Goal: Navigation & Orientation: Find specific page/section

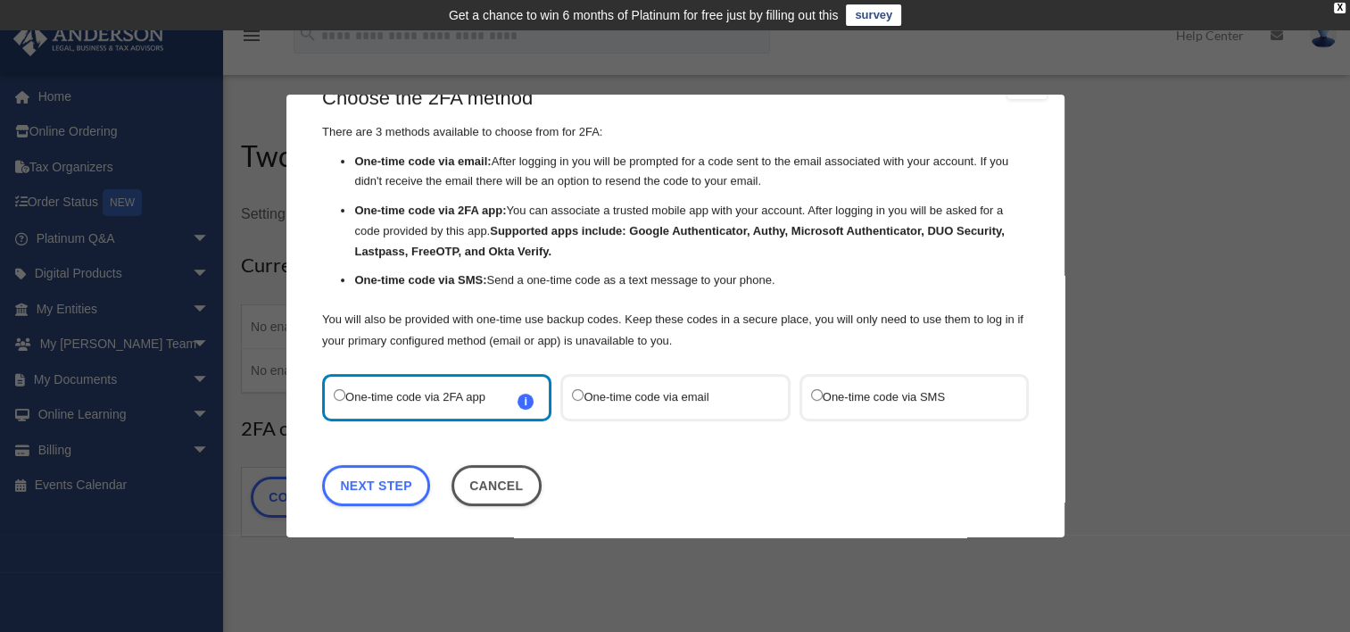
scroll to position [48, 0]
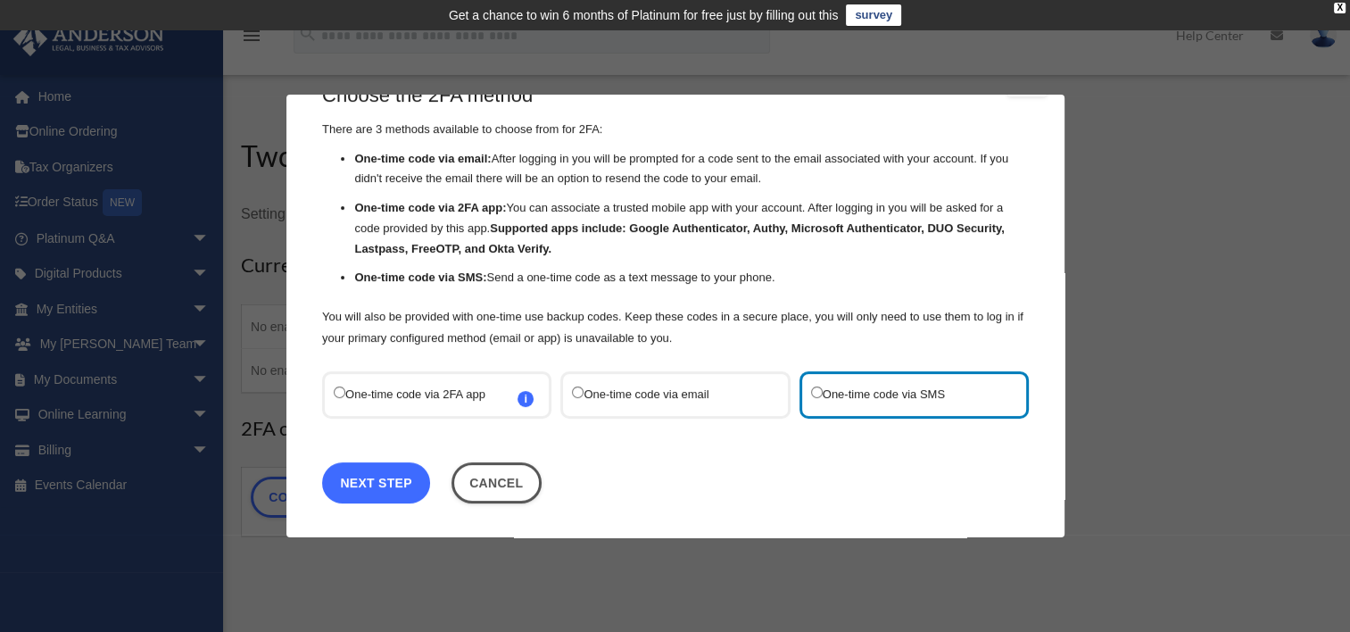
click at [385, 489] on link "Next Step" at bounding box center [376, 482] width 108 height 41
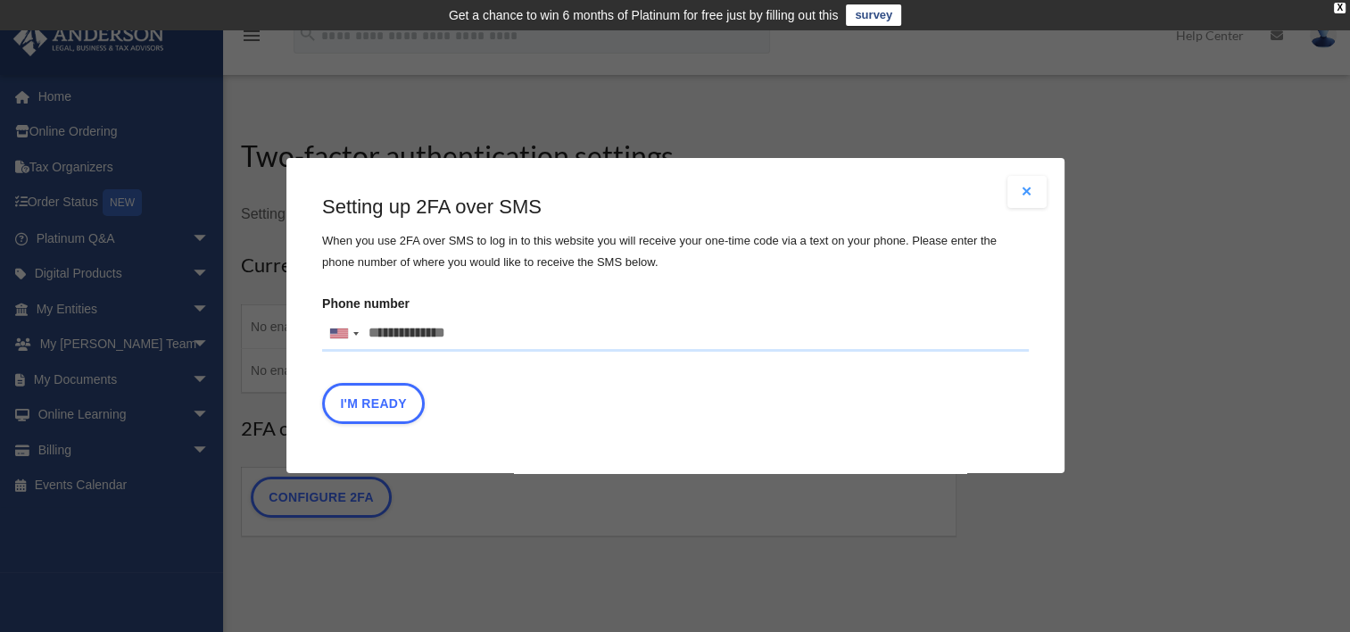
click at [493, 333] on input "Phone number United States +1 United Kingdom +44 Afghanistan (‫افغانستان‬‎) +93…" at bounding box center [675, 334] width 707 height 36
type input "**********"
click at [382, 409] on button "I'm Ready" at bounding box center [373, 404] width 103 height 41
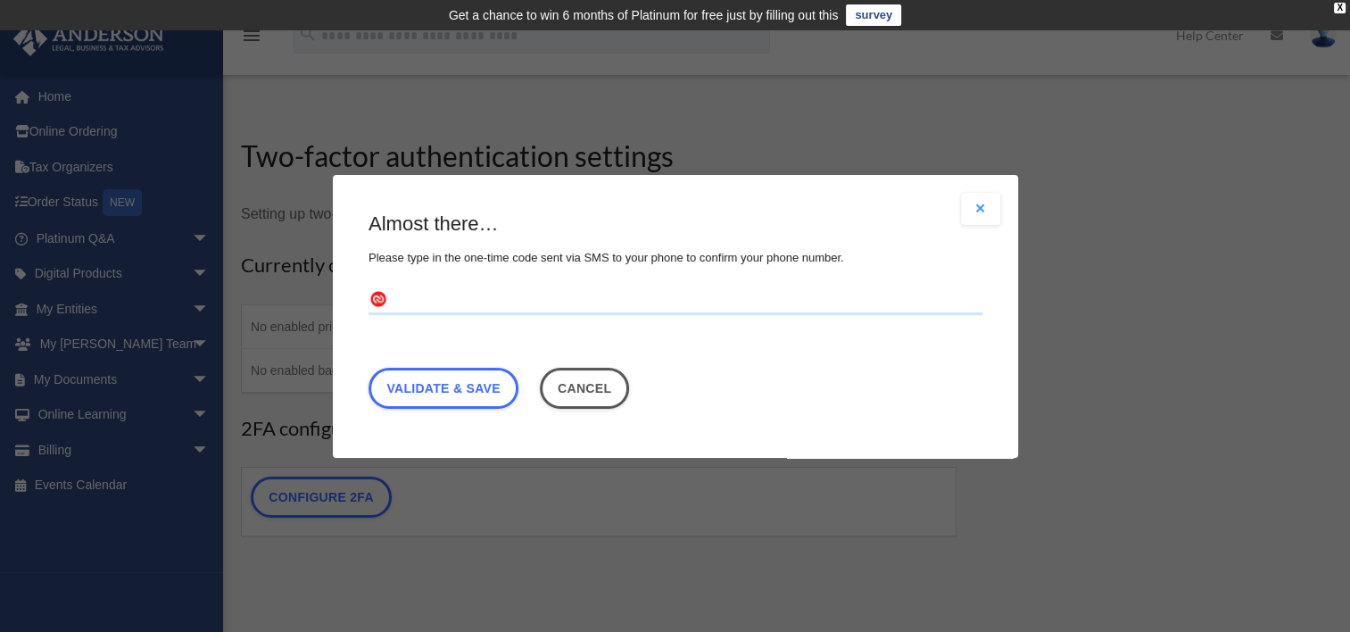
click at [415, 303] on input "text" at bounding box center [676, 300] width 614 height 29
type input "******"
click at [460, 385] on link "Validate & Save" at bounding box center [444, 387] width 150 height 41
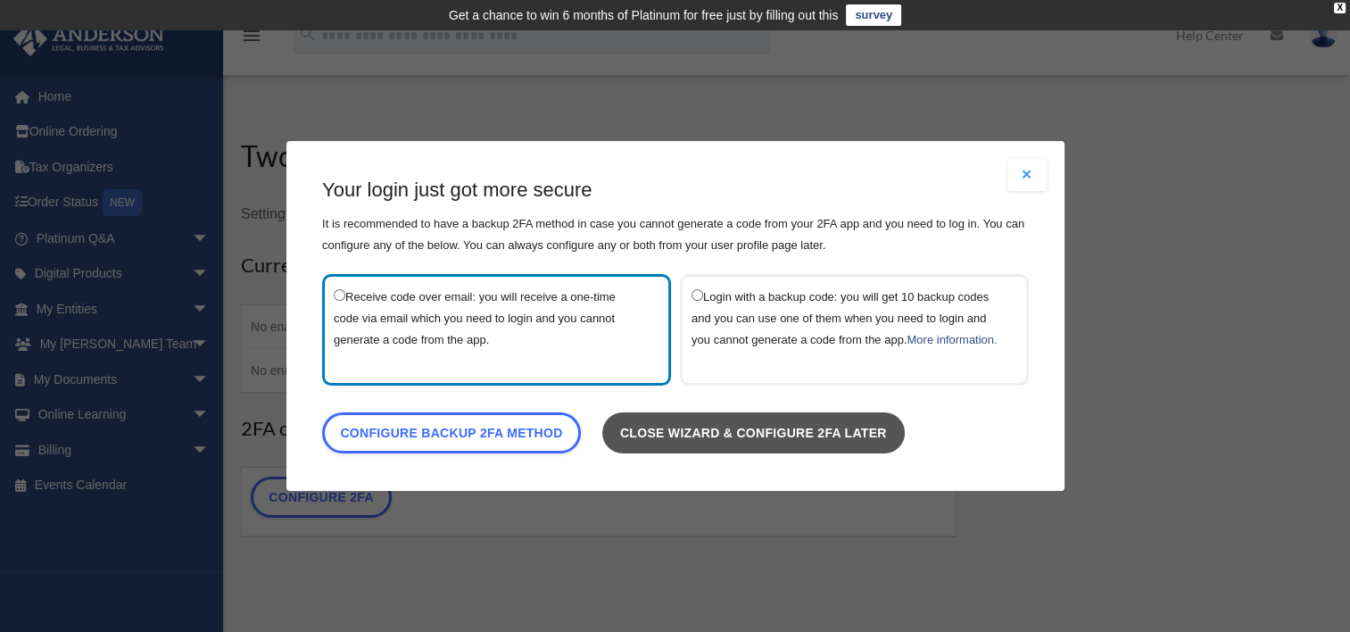
click at [717, 437] on link "Close wizard & configure 2FA later" at bounding box center [752, 432] width 303 height 41
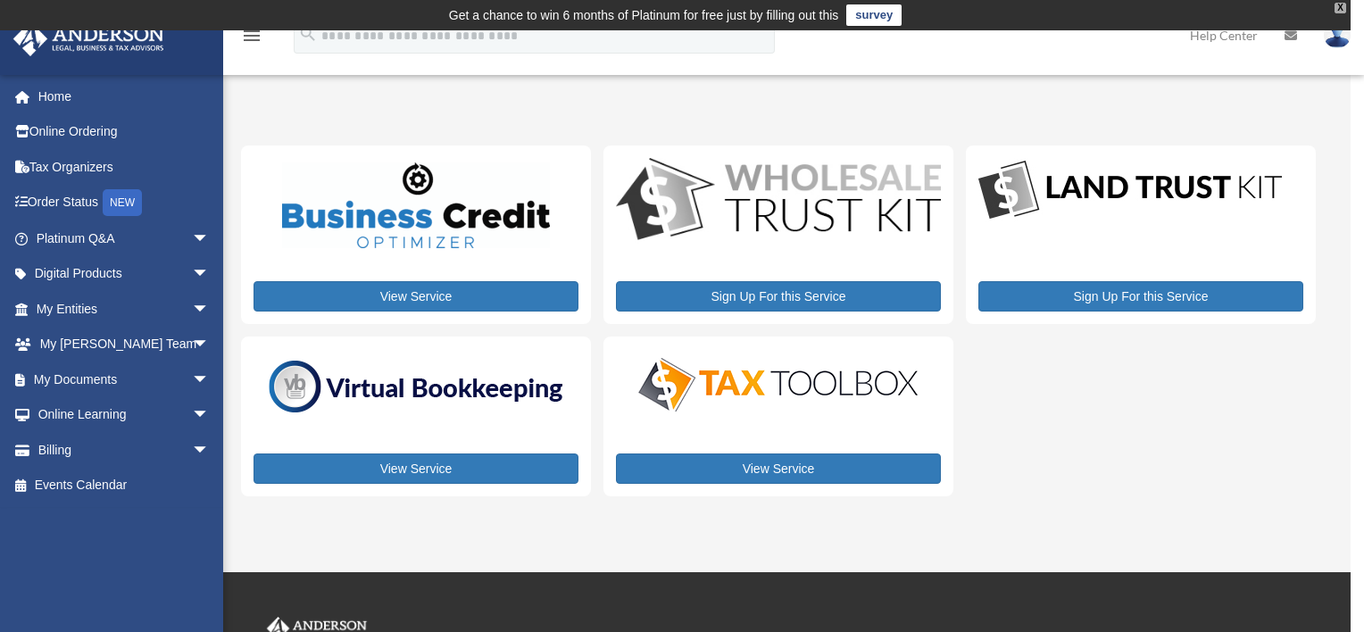
click at [1339, 6] on div "X" at bounding box center [1340, 8] width 12 height 11
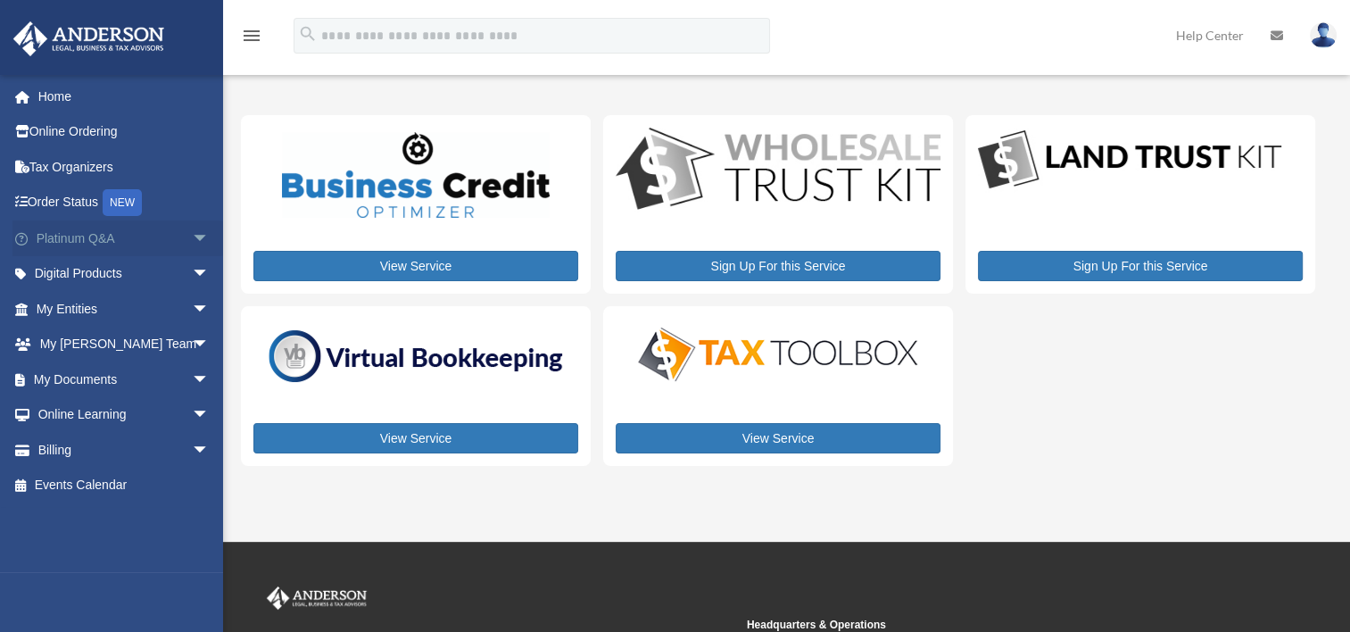
click at [192, 234] on span "arrow_drop_down" at bounding box center [210, 238] width 36 height 37
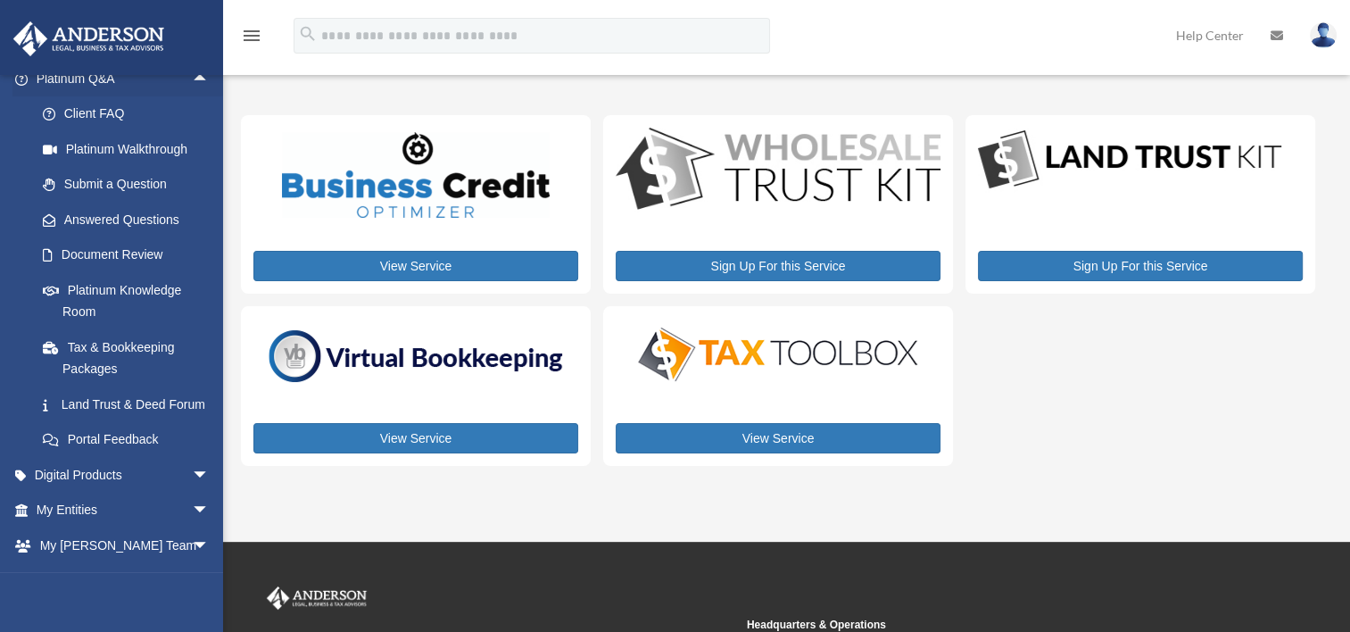
scroll to position [89, 0]
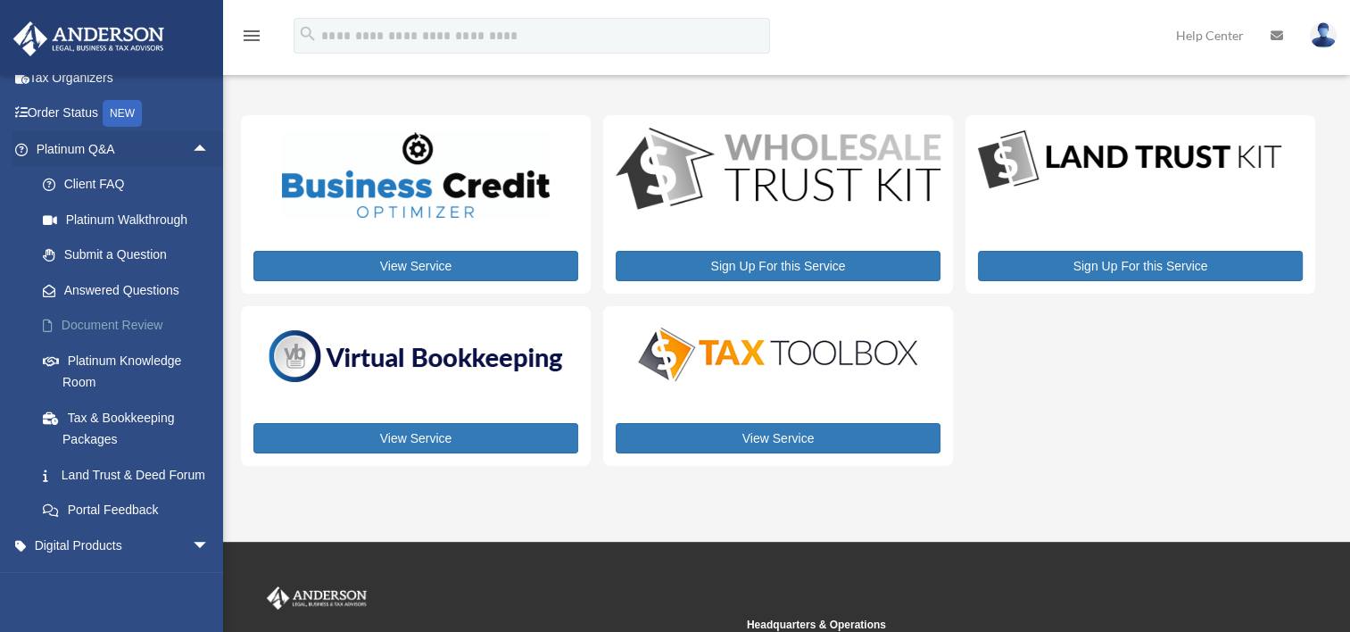
click at [98, 328] on link "Document Review" at bounding box center [130, 326] width 211 height 36
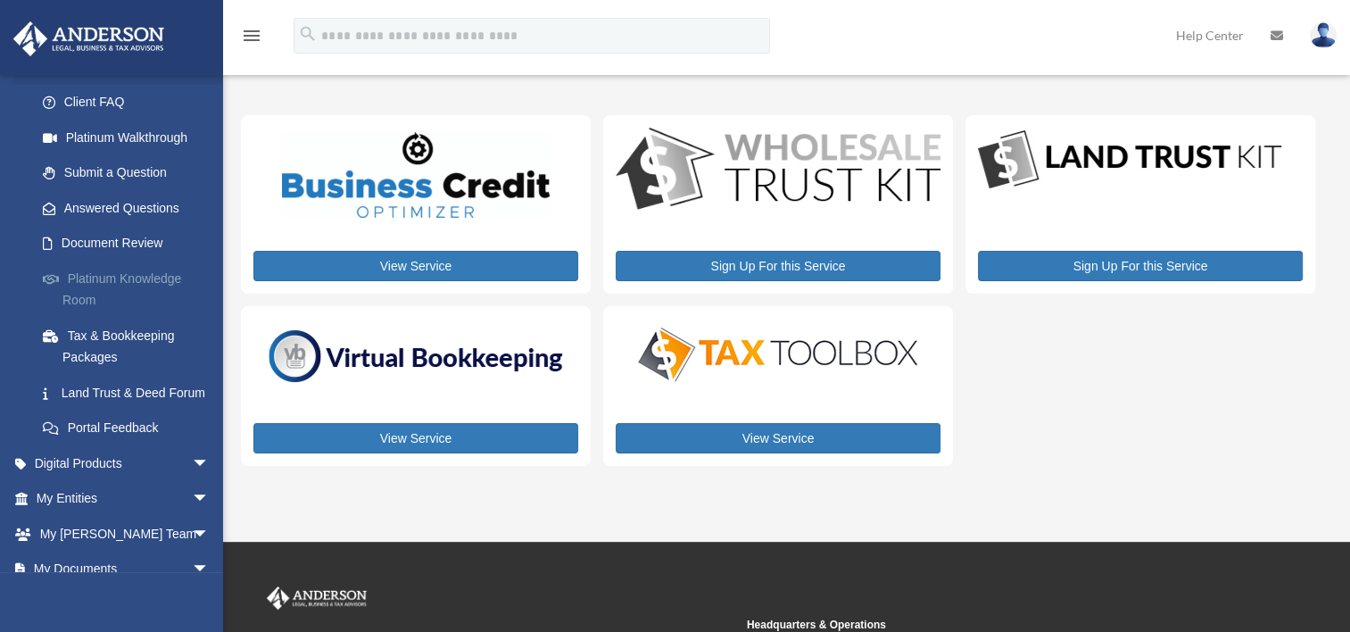
scroll to position [178, 0]
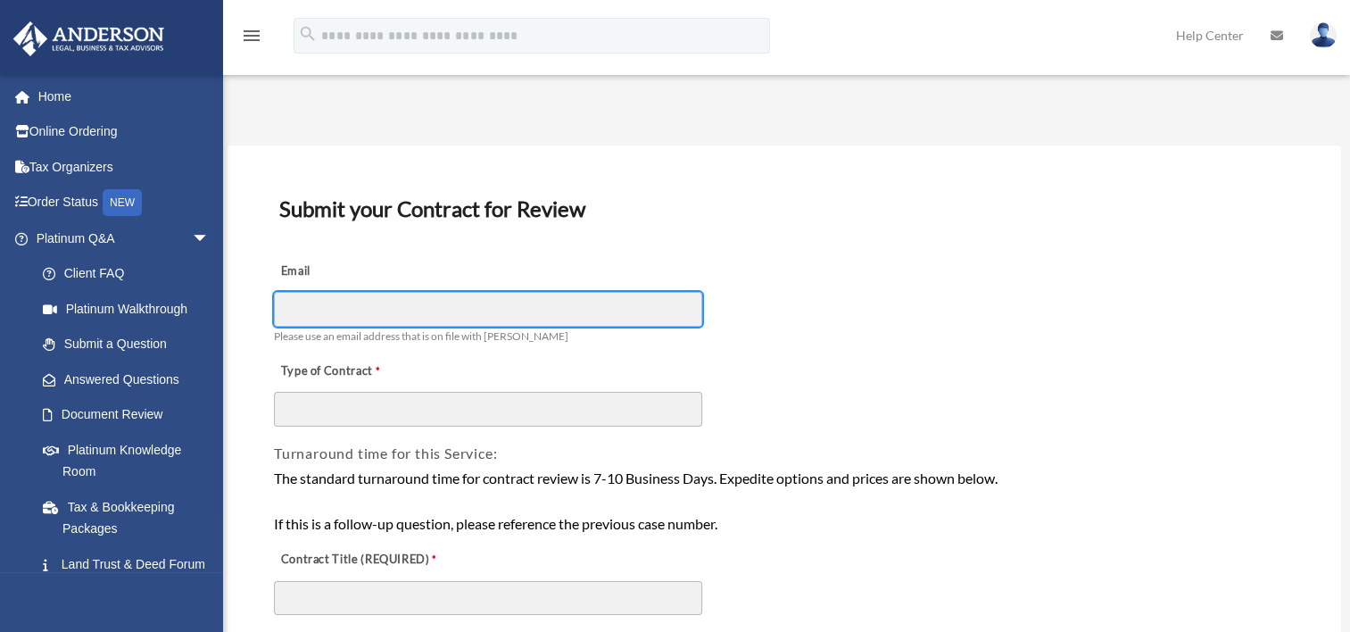
click at [345, 303] on input "Email" at bounding box center [488, 309] width 428 height 34
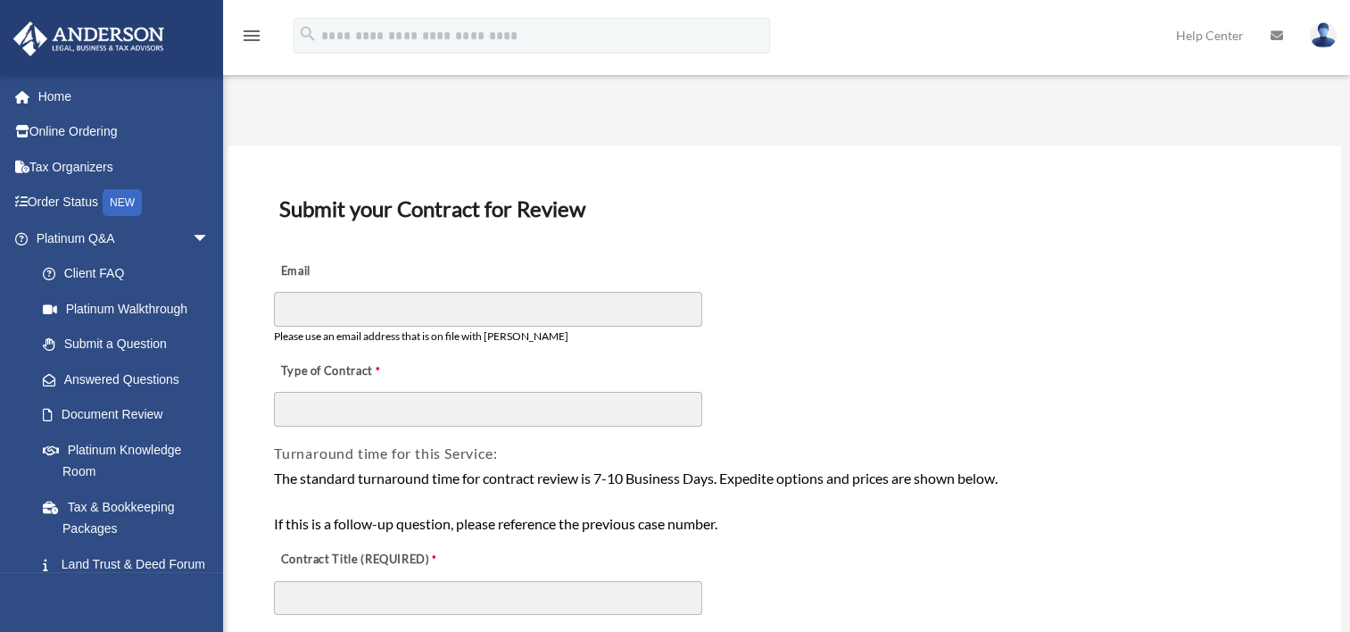
click at [430, 269] on label "Email" at bounding box center [363, 271] width 178 height 25
click at [430, 292] on input "Email" at bounding box center [488, 309] width 428 height 34
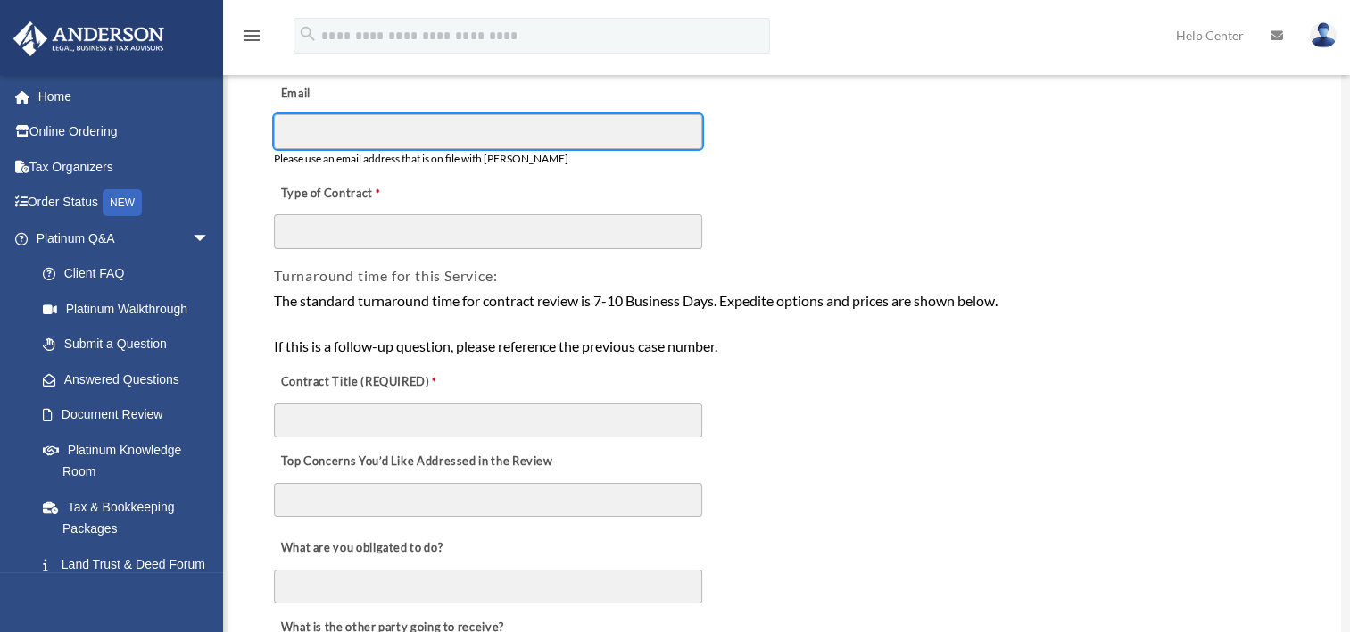
scroll to position [178, 0]
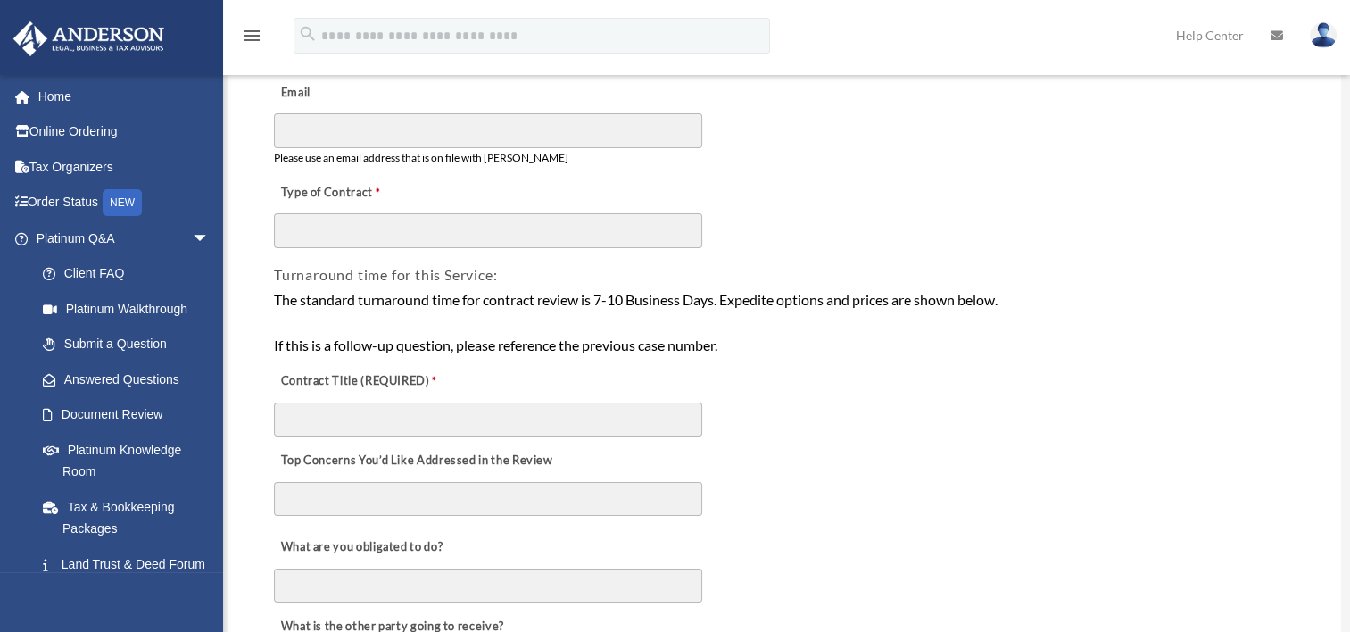
click at [322, 209] on div "Type of Contract" at bounding box center [784, 209] width 1024 height 79
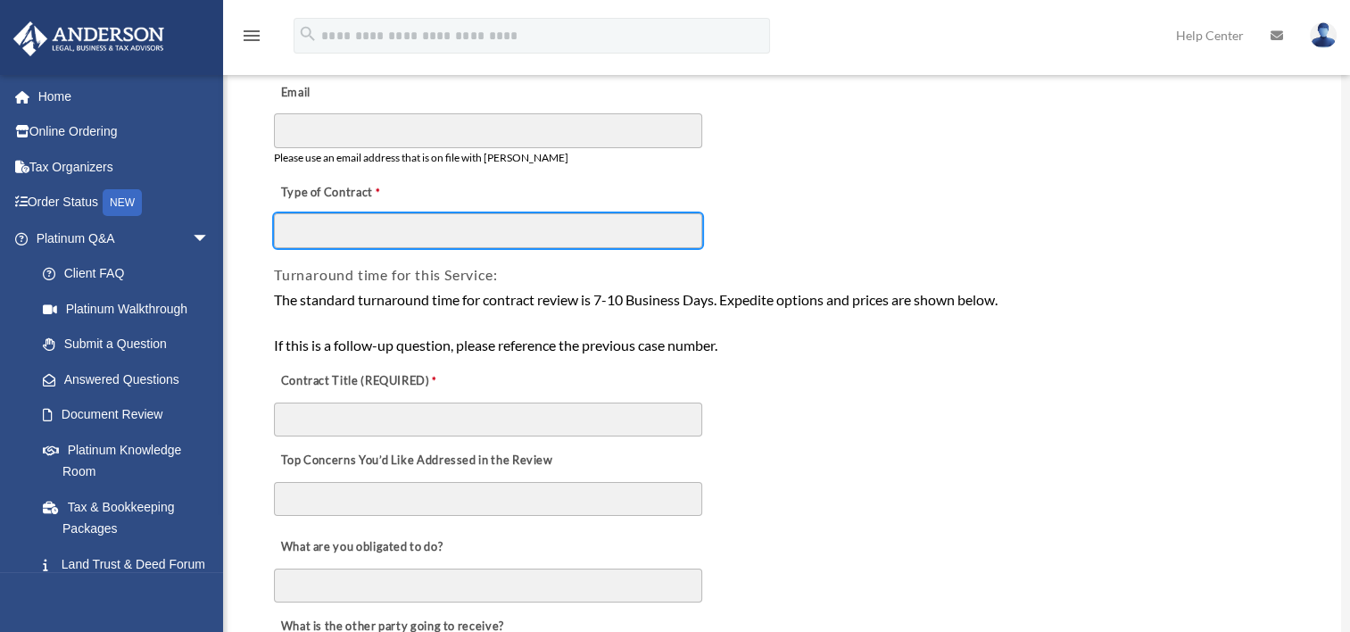
click at [324, 225] on input "Type of Contract" at bounding box center [488, 230] width 428 height 34
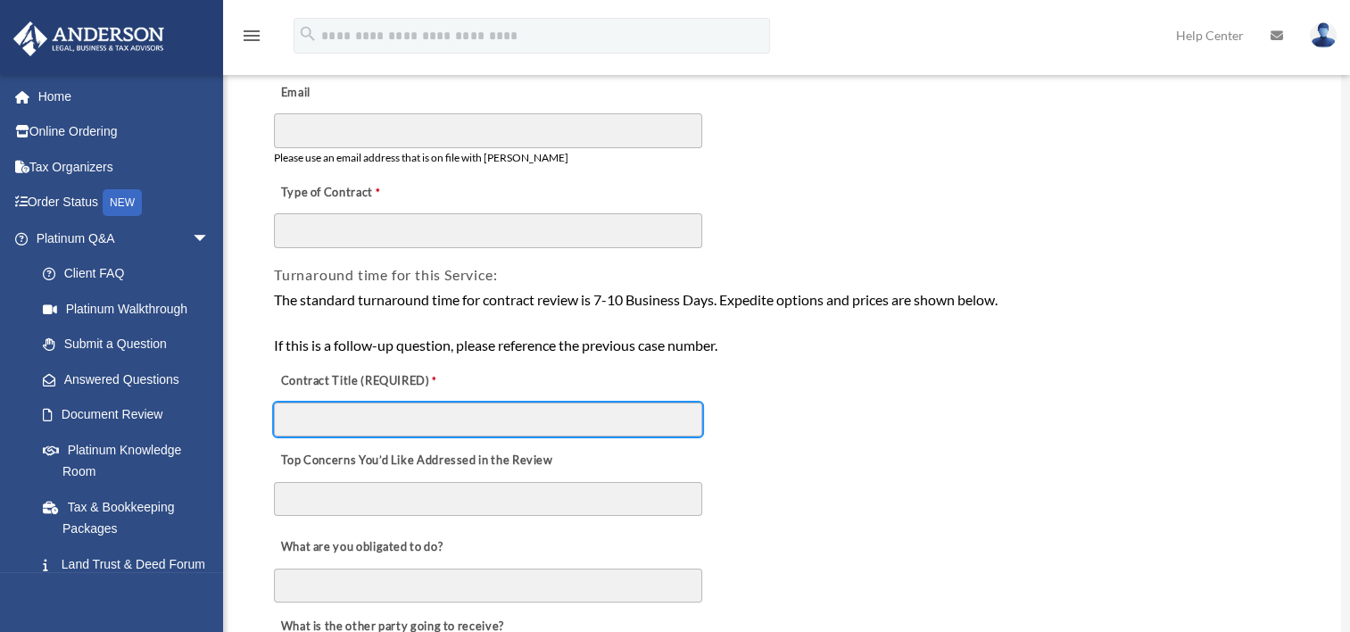
click at [305, 413] on input "Contract Title (REQUIRED)" at bounding box center [488, 419] width 428 height 34
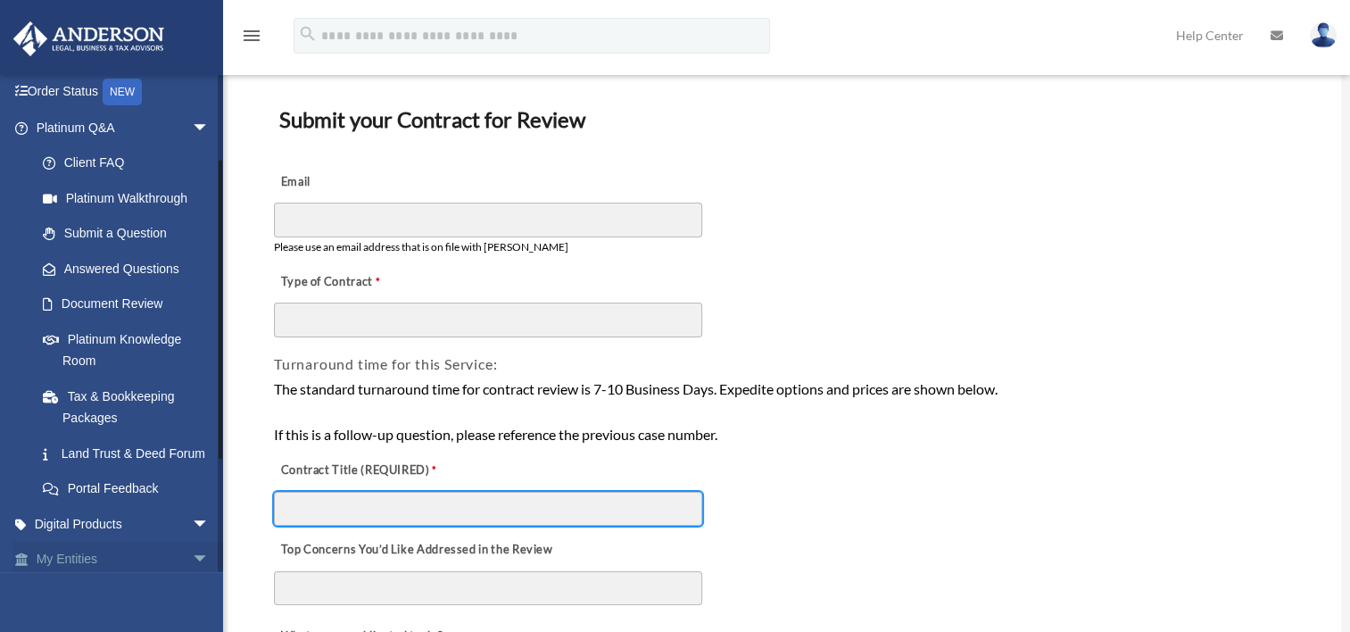
scroll to position [89, 0]
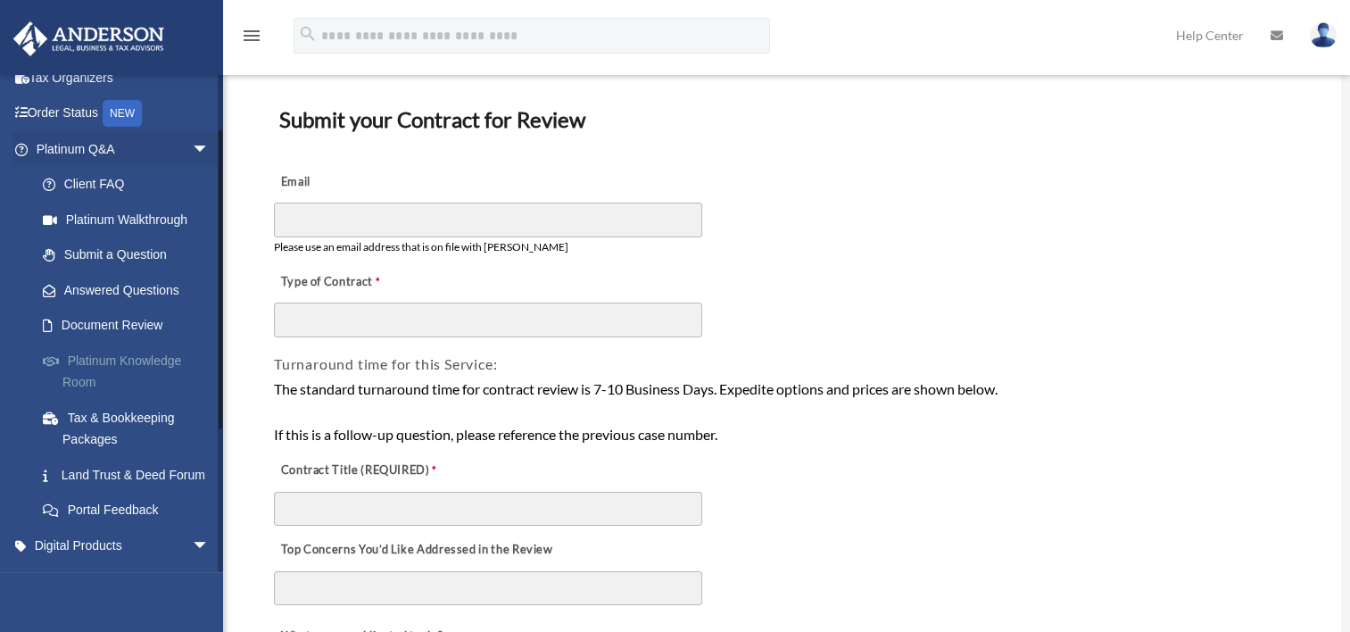
click at [82, 359] on link "Platinum Knowledge Room" at bounding box center [130, 371] width 211 height 57
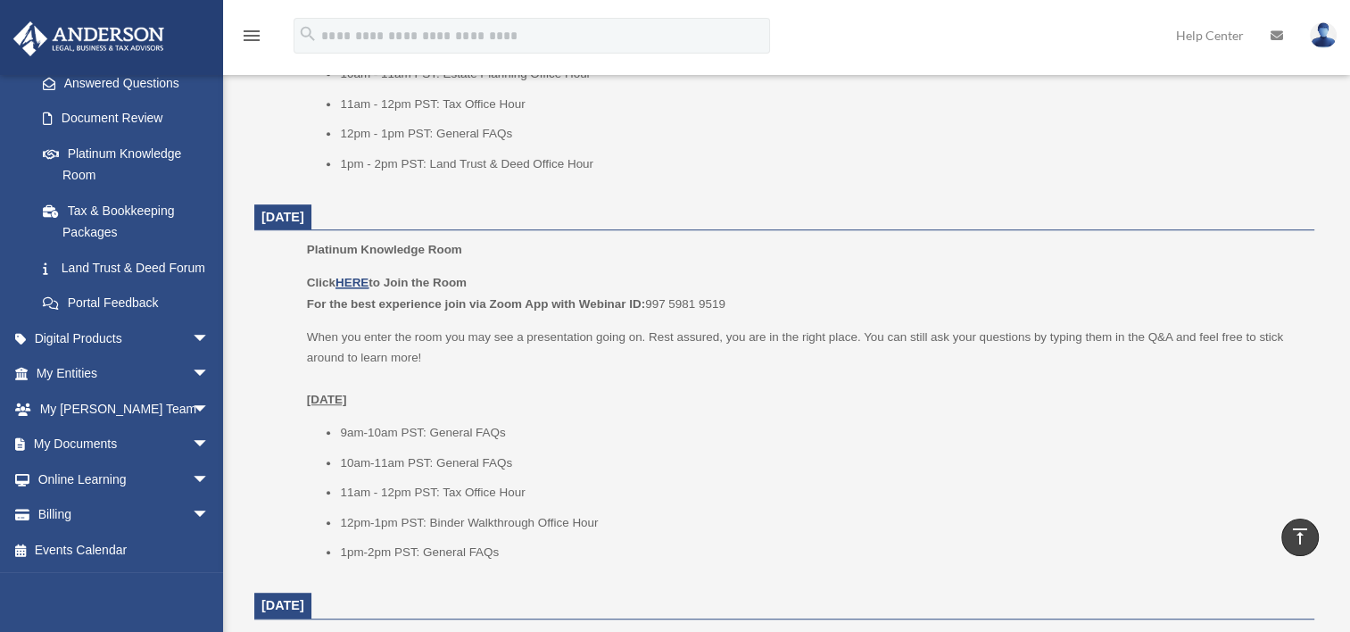
scroll to position [982, 0]
click at [289, 314] on ul "Platinum Knowledge Room Click HERE to Join the Room For the best experience joi…" at bounding box center [784, 404] width 1035 height 336
click at [253, 323] on div "Platinum Knowledge Room Our open office hours and helplines have moved into our…" at bounding box center [784, 432] width 1087 height 2614
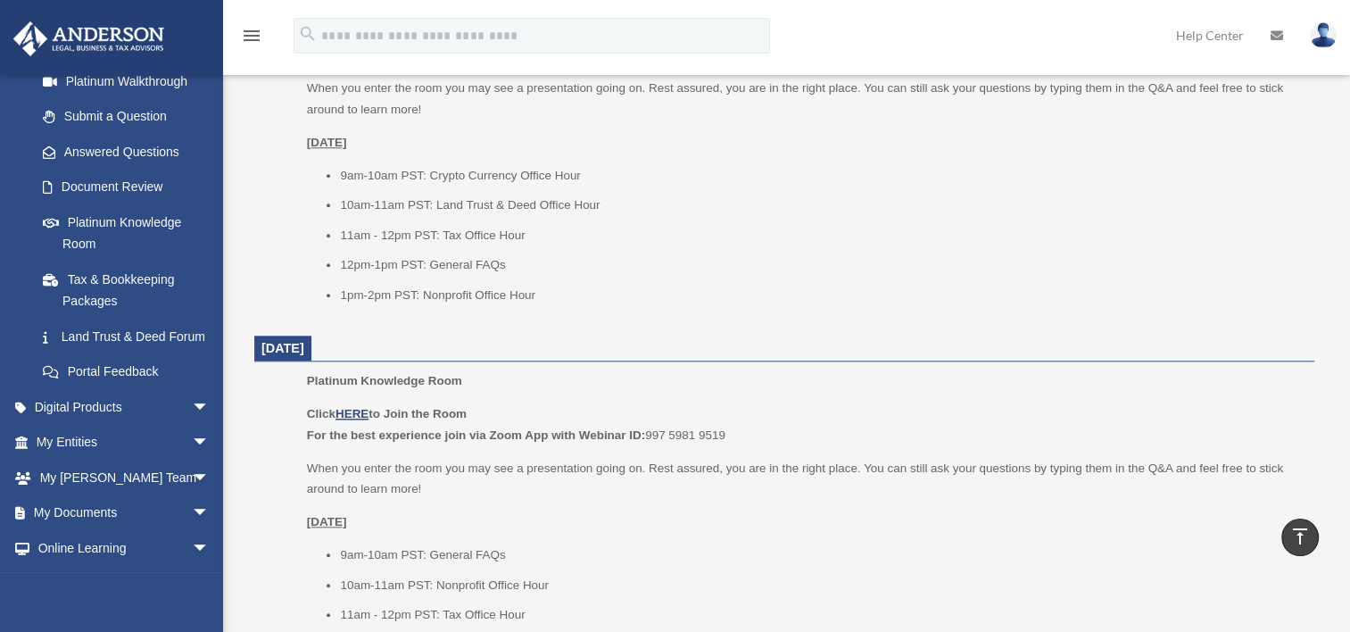
scroll to position [1695, 0]
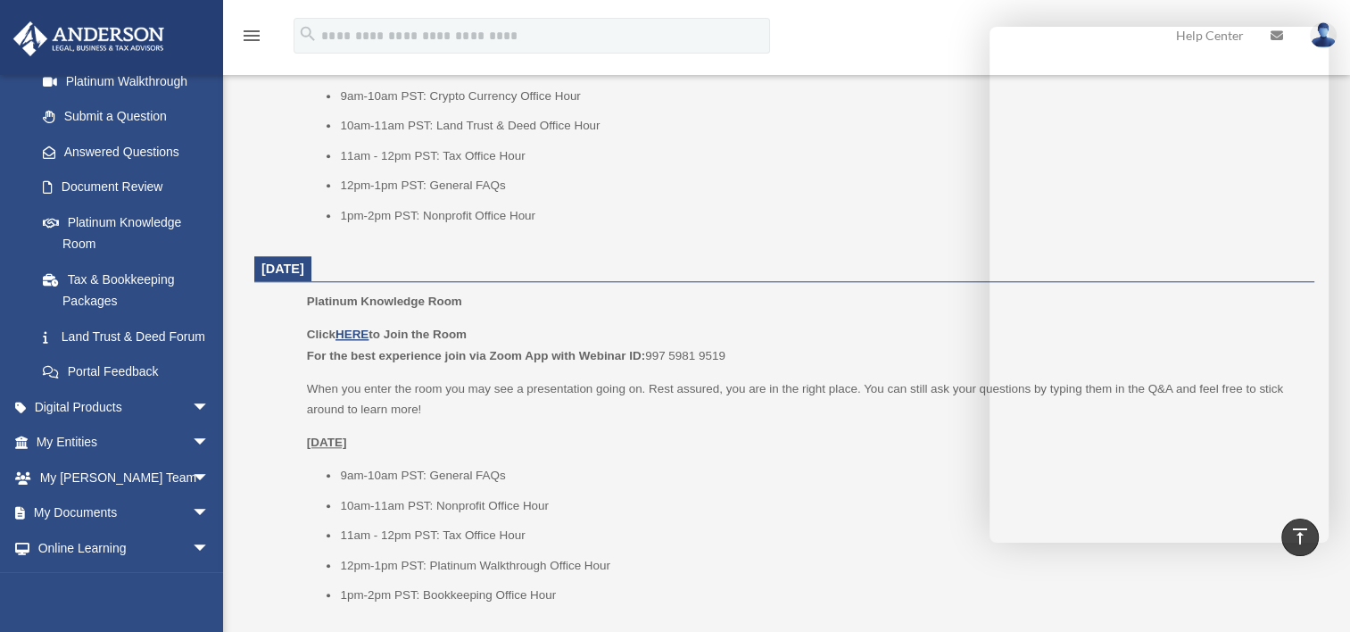
click at [825, 183] on li "12pm-1pm PST: General FAQs" at bounding box center [821, 185] width 962 height 21
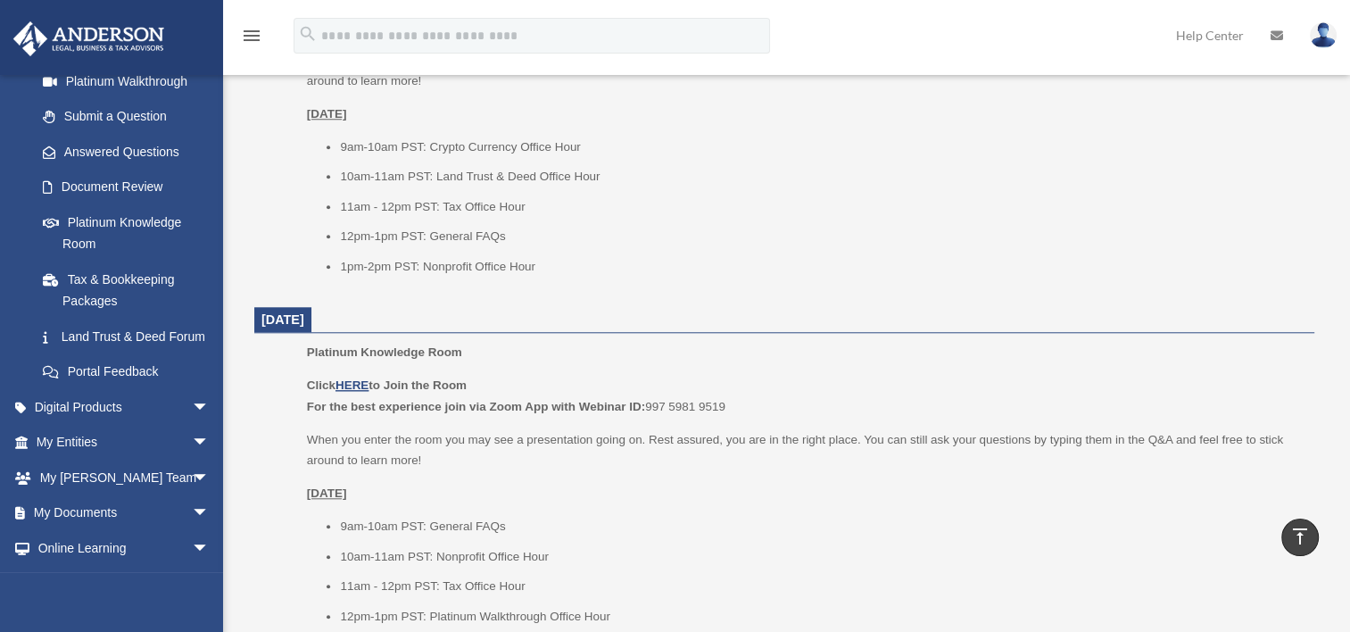
scroll to position [1428, 0]
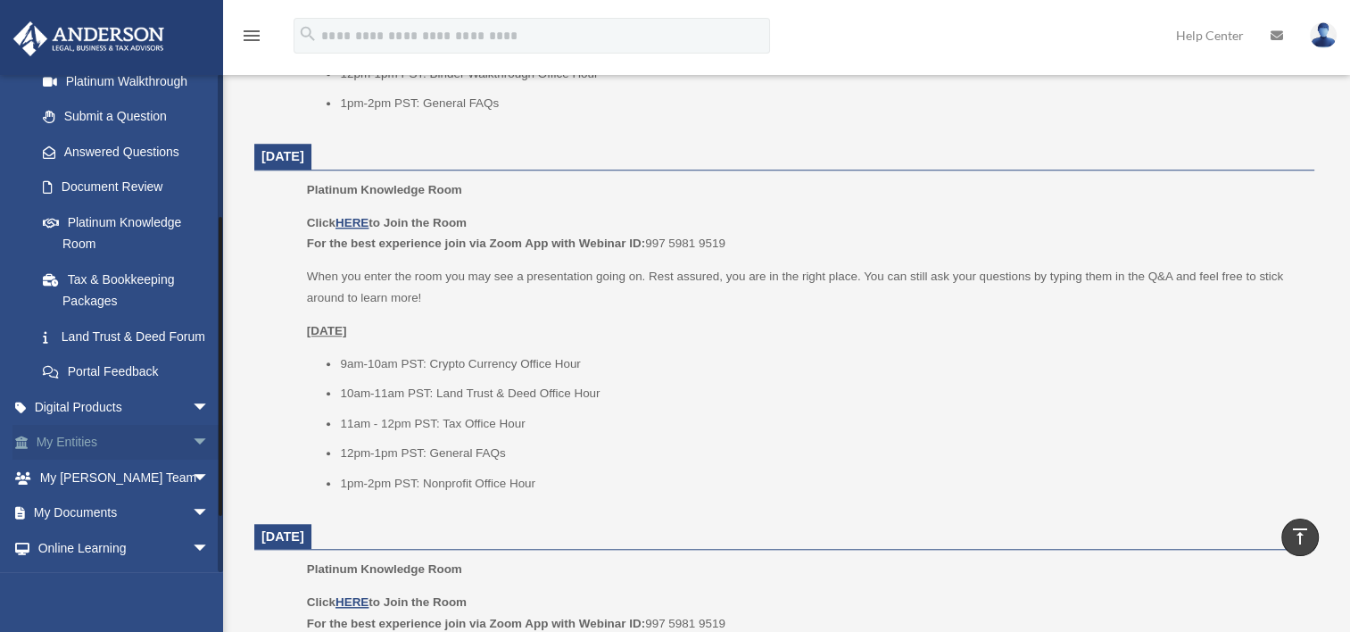
click at [192, 460] on span "arrow_drop_down" at bounding box center [210, 443] width 36 height 37
click at [192, 460] on span "arrow_drop_up" at bounding box center [210, 443] width 36 height 37
click at [192, 461] on span "arrow_drop_down" at bounding box center [210, 443] width 36 height 37
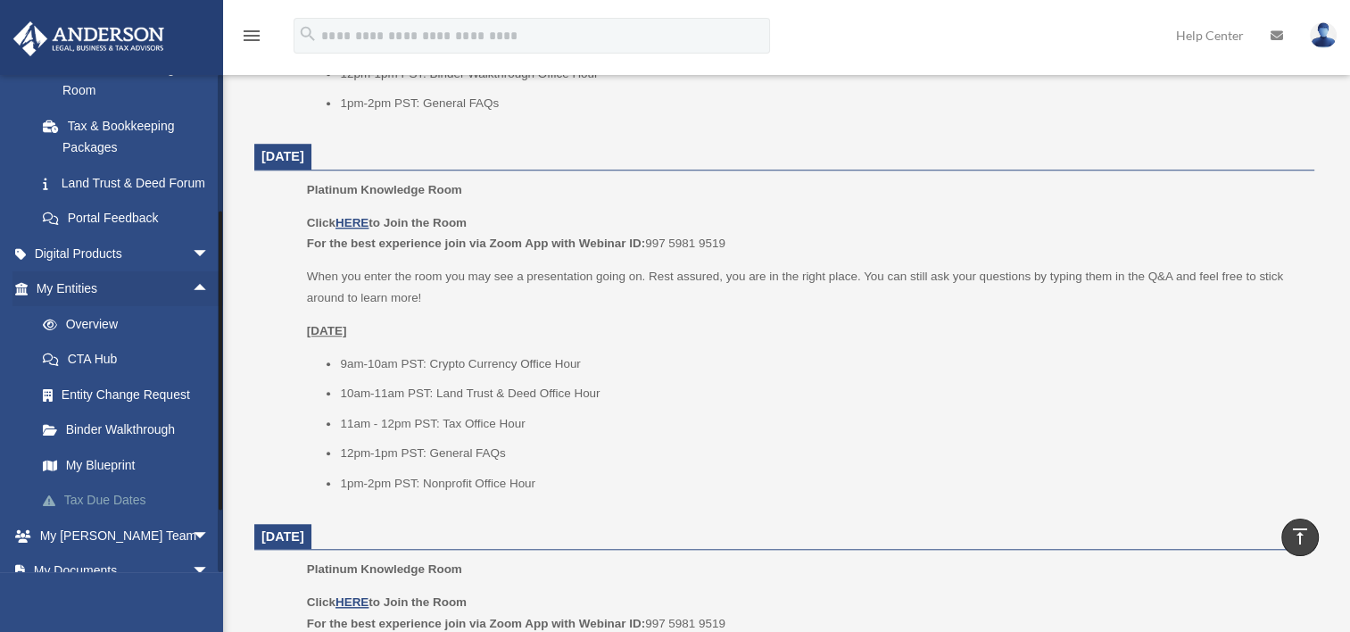
scroll to position [406, 0]
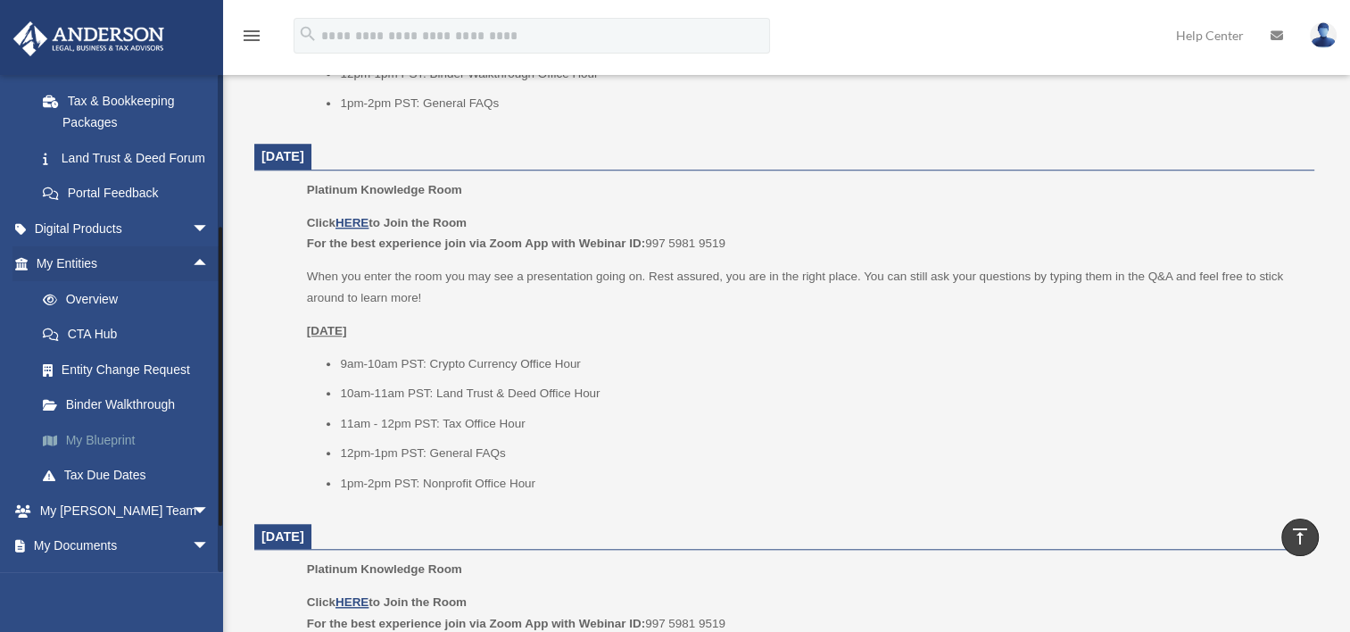
click at [118, 458] on link "My Blueprint" at bounding box center [130, 440] width 211 height 36
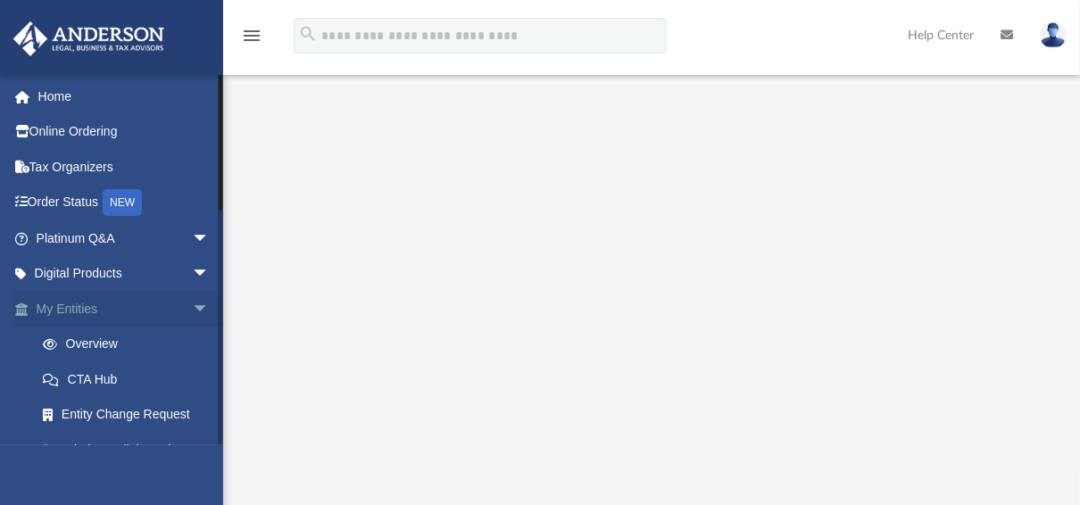
click at [121, 308] on link "My Entities arrow_drop_down" at bounding box center [124, 309] width 224 height 36
click at [97, 235] on link "Platinum Q&A arrow_drop_down" at bounding box center [124, 238] width 224 height 36
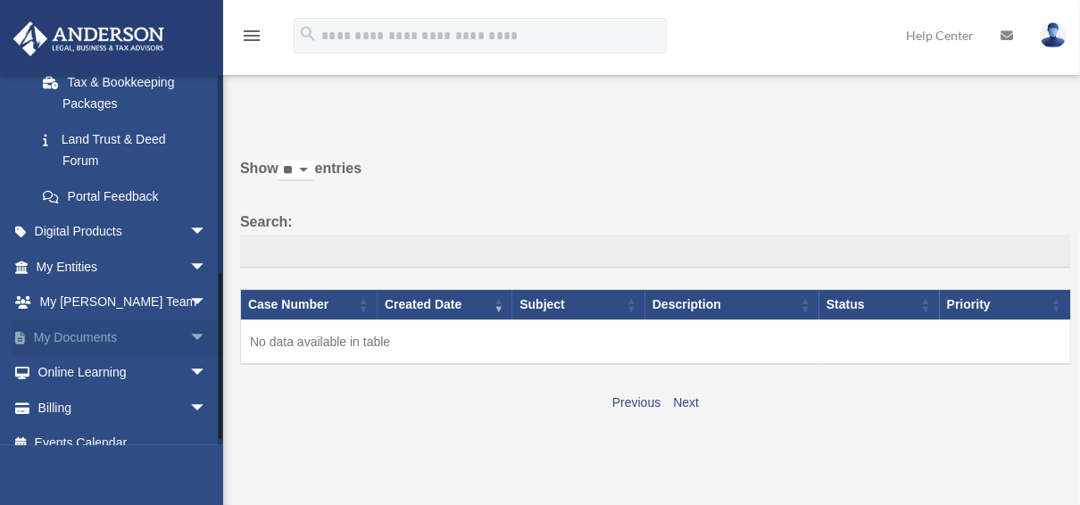
scroll to position [443, 0]
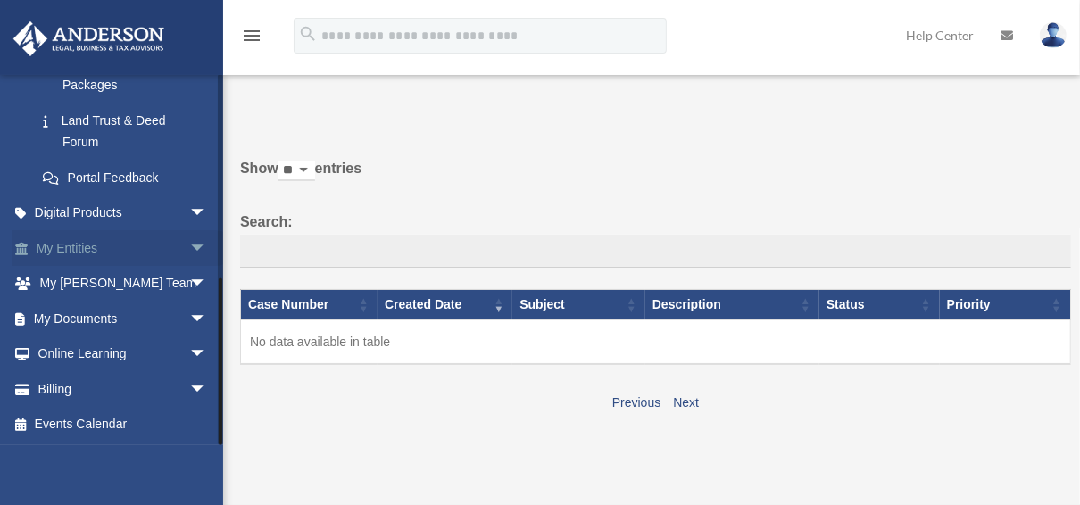
click at [92, 250] on link "My Entities arrow_drop_down" at bounding box center [122, 248] width 221 height 36
click at [189, 244] on span "arrow_drop_down" at bounding box center [207, 248] width 36 height 37
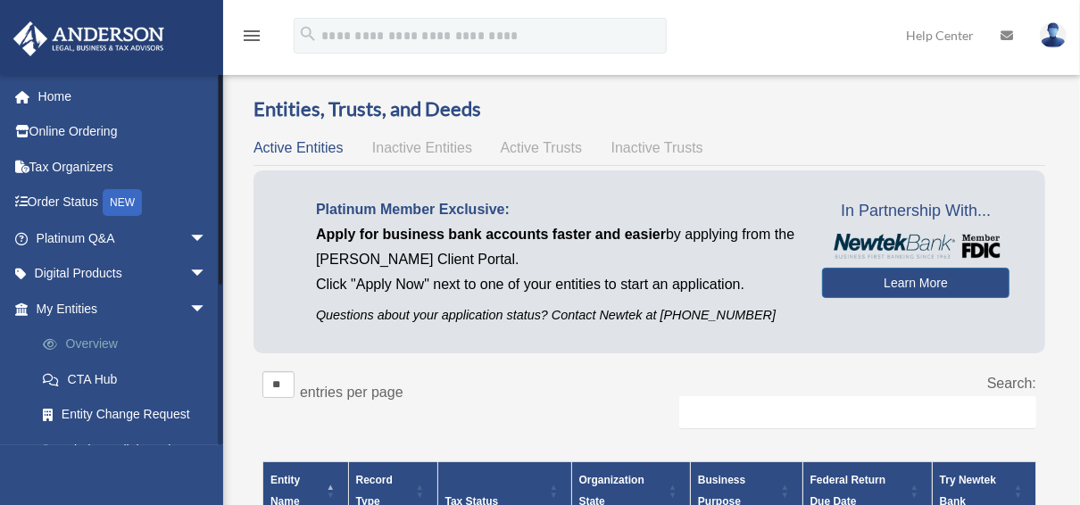
click at [93, 346] on link "Overview" at bounding box center [129, 345] width 209 height 36
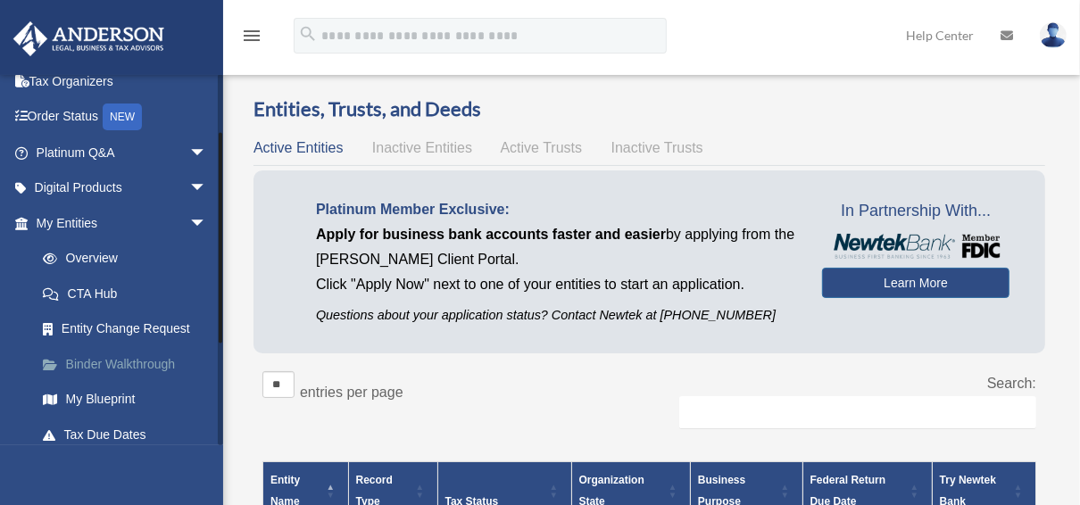
scroll to position [129, 0]
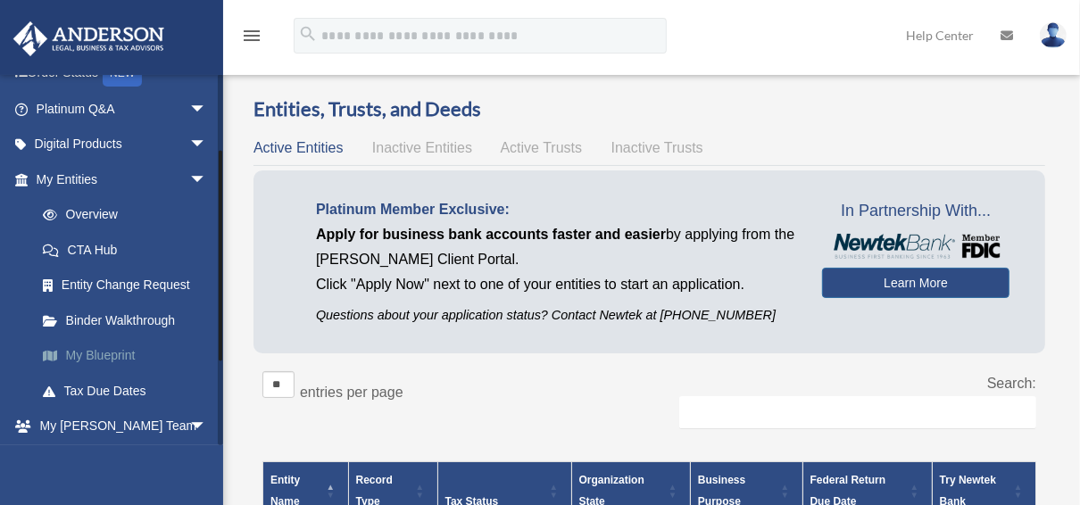
click at [101, 357] on link "My Blueprint" at bounding box center [129, 356] width 209 height 36
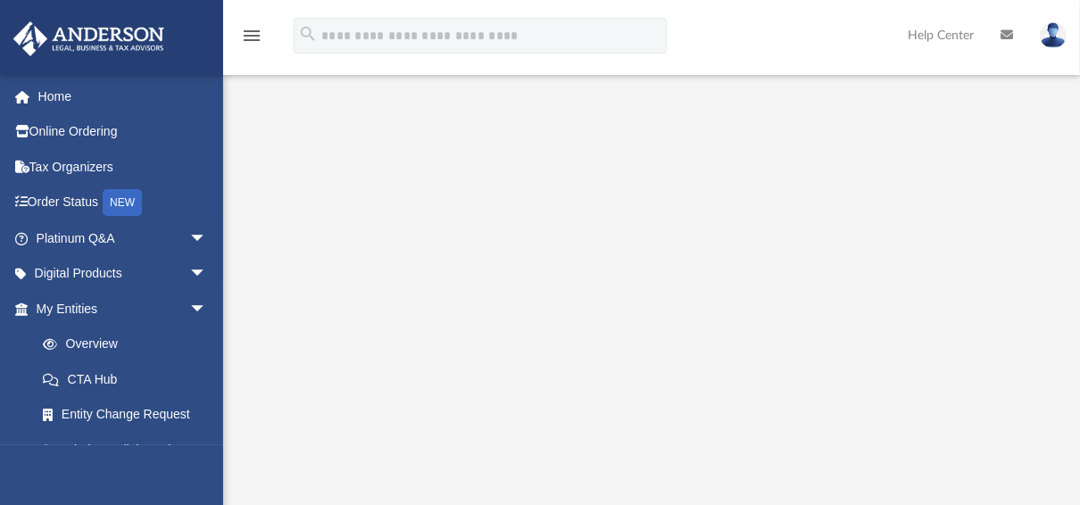
scroll to position [107, 0]
